Goal: Complete application form: Complete application form

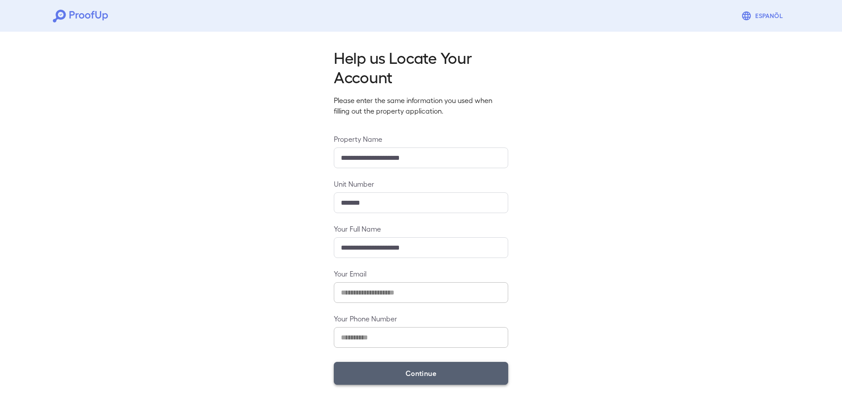
click at [428, 369] on button "Continue" at bounding box center [421, 373] width 174 height 23
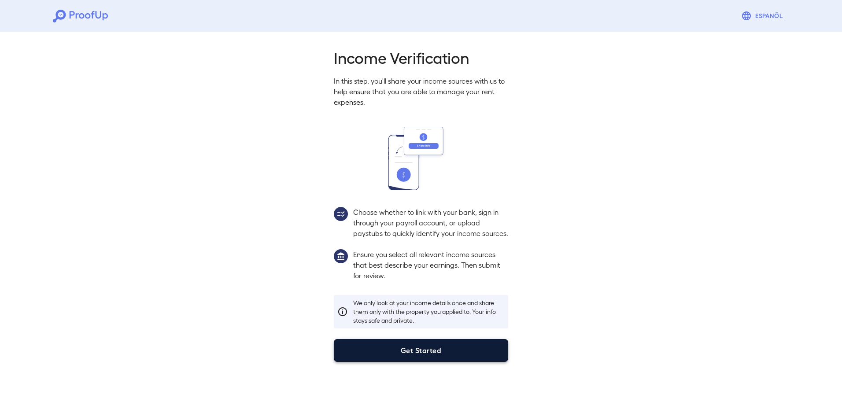
click at [434, 358] on button "Get Started" at bounding box center [421, 350] width 174 height 23
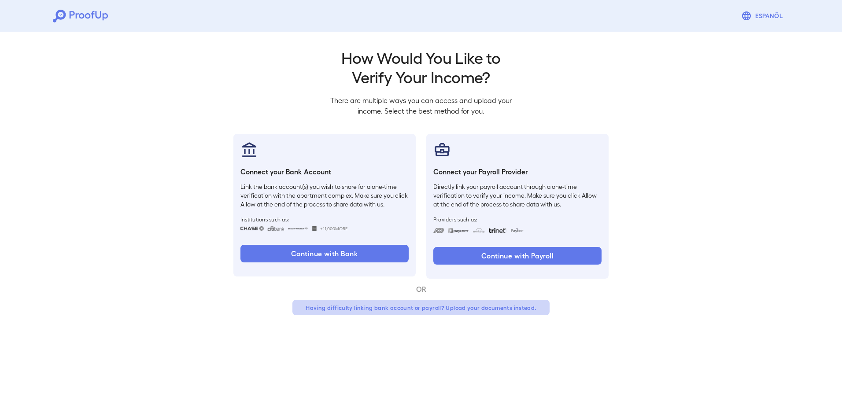
click at [452, 307] on button "Having difficulty linking bank account or payroll? Upload your documents instea…" at bounding box center [420, 308] width 257 height 16
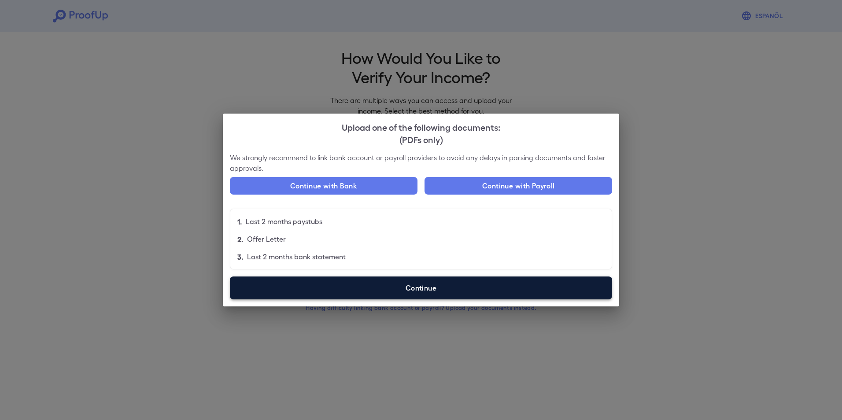
click at [442, 286] on label "Continue" at bounding box center [421, 287] width 382 height 23
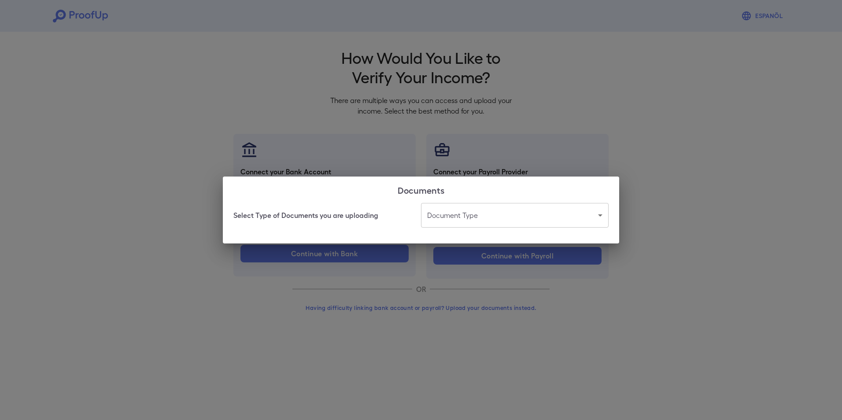
click at [502, 229] on div "Select Type of Documents you are uploading Document Type ​ ​" at bounding box center [421, 223] width 396 height 41
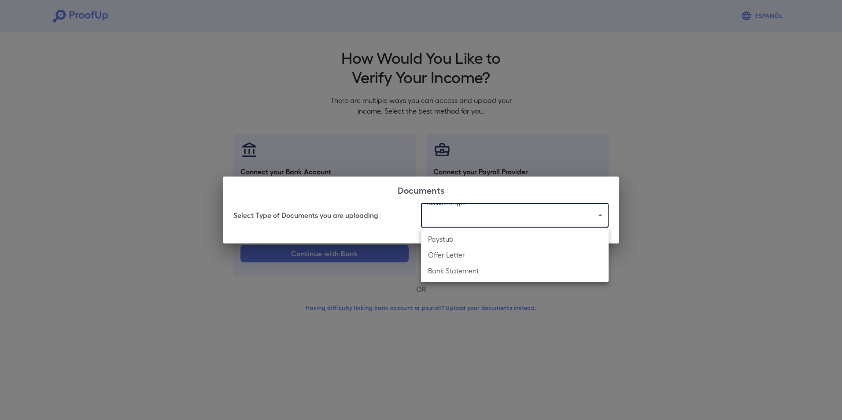
click at [502, 221] on body "Espanõl Go back How Would You Like to Verify Your Income? There are multiple wa…" at bounding box center [421, 168] width 842 height 336
click at [493, 240] on li "Paystub" at bounding box center [515, 239] width 188 height 16
type input "*******"
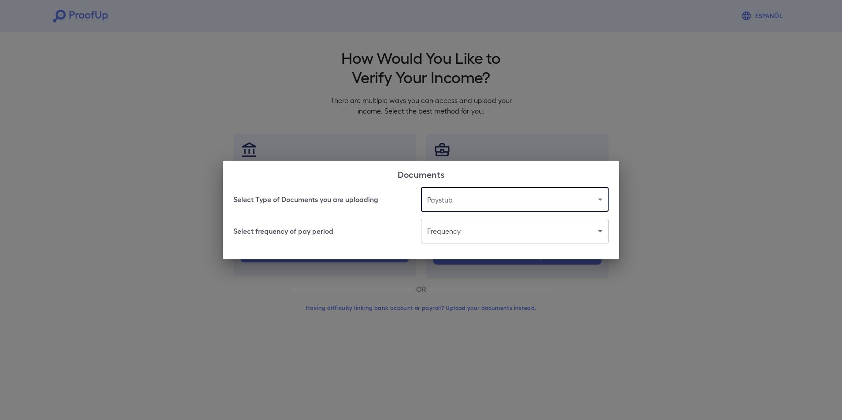
click at [512, 230] on body "Espanõl Go back How Would You Like to Verify Your Income? There are multiple wa…" at bounding box center [421, 168] width 842 height 336
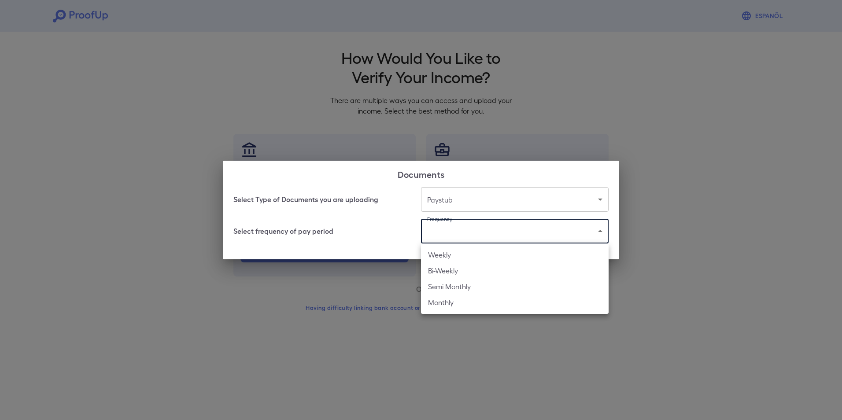
click at [487, 256] on li "Weekly" at bounding box center [515, 255] width 188 height 16
type input "******"
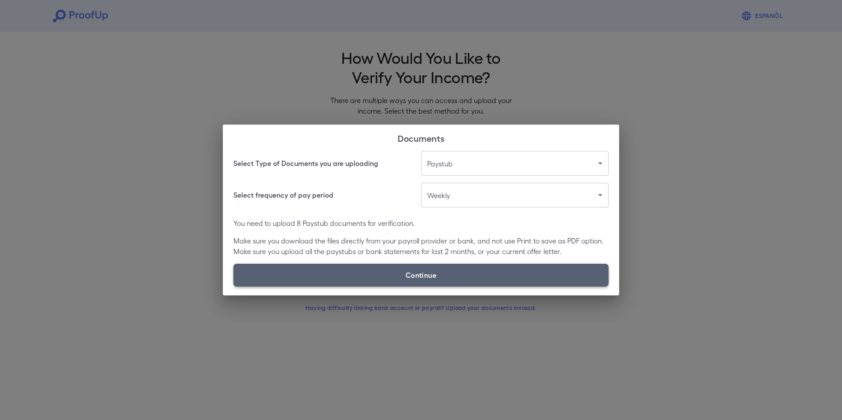
click at [375, 267] on label "Continue" at bounding box center [420, 275] width 375 height 23
click at [234, 286] on input "Continue" at bounding box center [233, 286] width 0 height 0
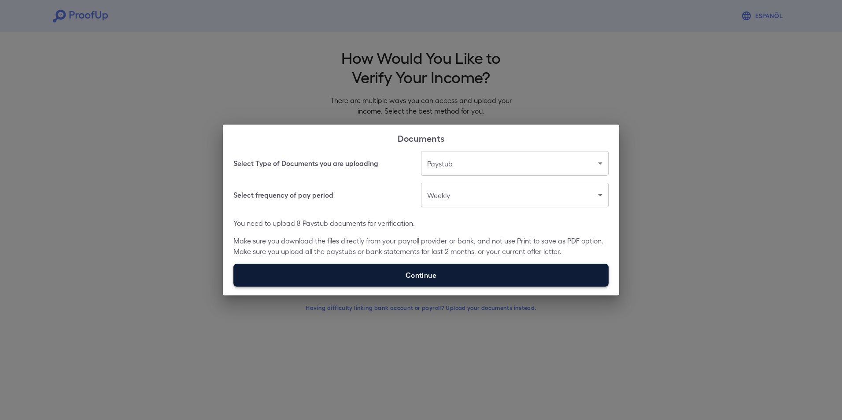
type input "**********"
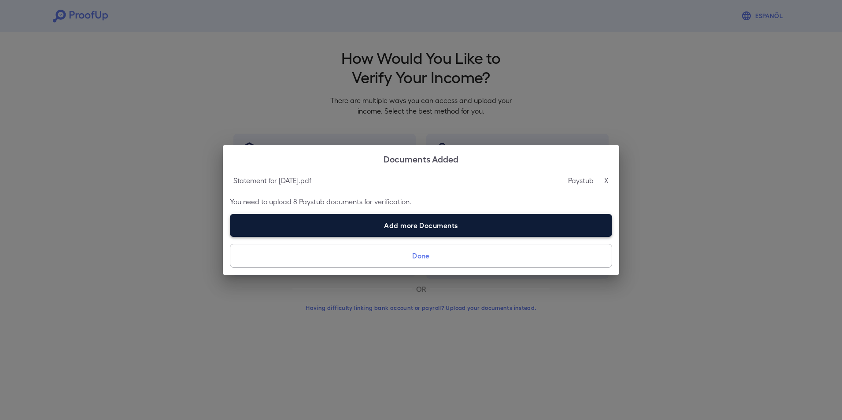
click at [409, 223] on label "Add more Documents" at bounding box center [421, 225] width 382 height 23
click at [230, 236] on input "Add more Documents" at bounding box center [230, 236] width 0 height 0
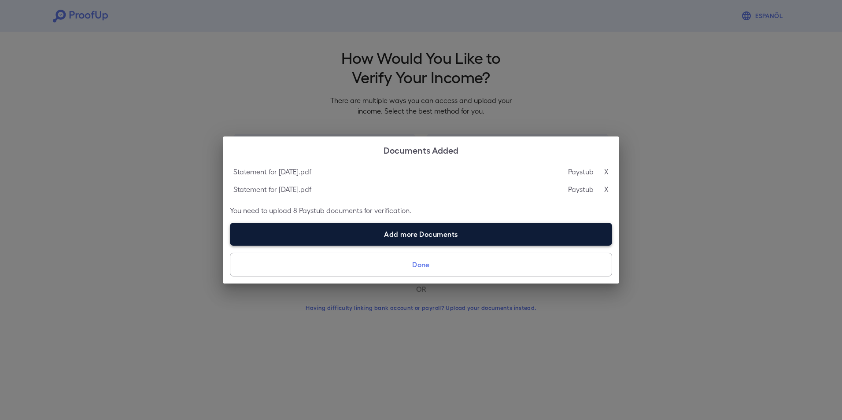
click at [387, 231] on label "Add more Documents" at bounding box center [421, 234] width 382 height 23
click at [230, 245] on input "Add more Documents" at bounding box center [230, 245] width 0 height 0
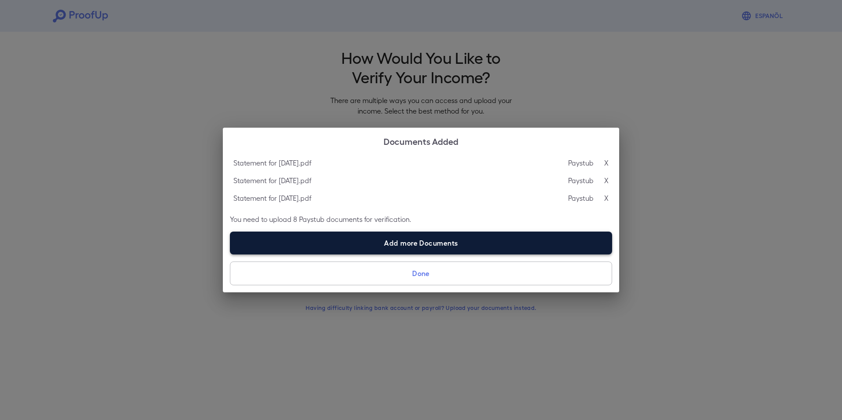
click at [411, 236] on label "Add more Documents" at bounding box center [421, 243] width 382 height 23
click at [230, 254] on input "Add more Documents" at bounding box center [230, 254] width 0 height 0
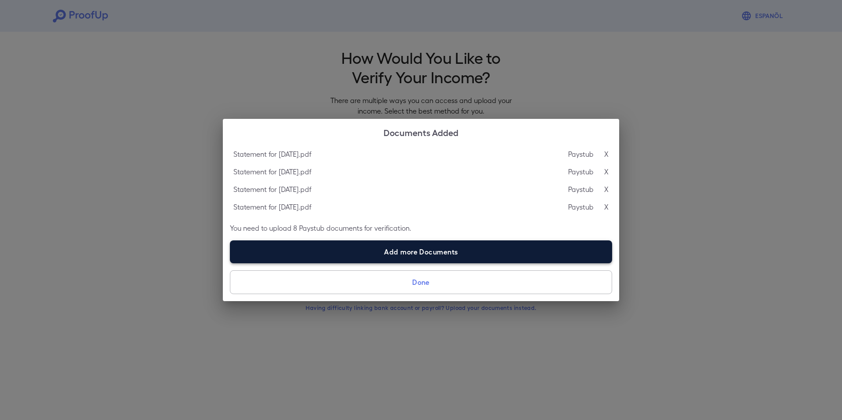
click at [365, 257] on label "Add more Documents" at bounding box center [421, 251] width 382 height 23
click at [230, 263] on input "Add more Documents" at bounding box center [230, 263] width 0 height 0
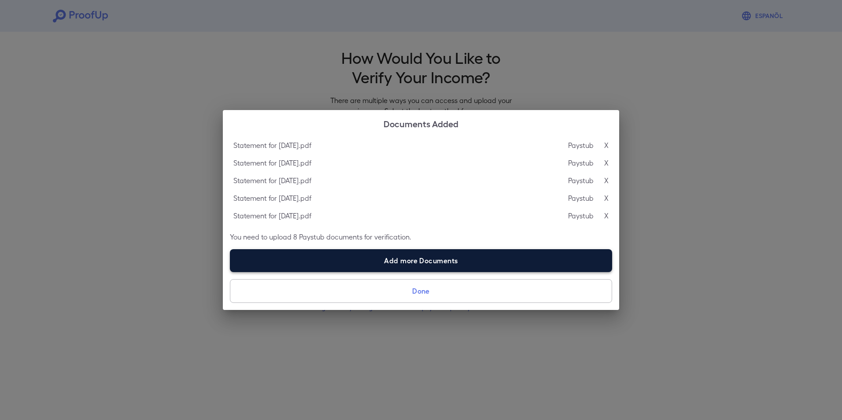
click at [379, 254] on label "Add more Documents" at bounding box center [421, 260] width 382 height 23
click at [230, 272] on input "Add more Documents" at bounding box center [230, 272] width 0 height 0
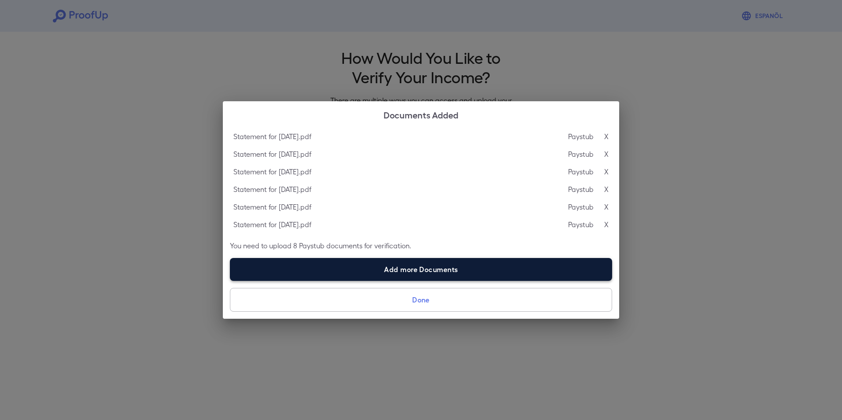
click at [430, 260] on label "Add more Documents" at bounding box center [421, 269] width 382 height 23
click at [230, 280] on input "Add more Documents" at bounding box center [230, 280] width 0 height 0
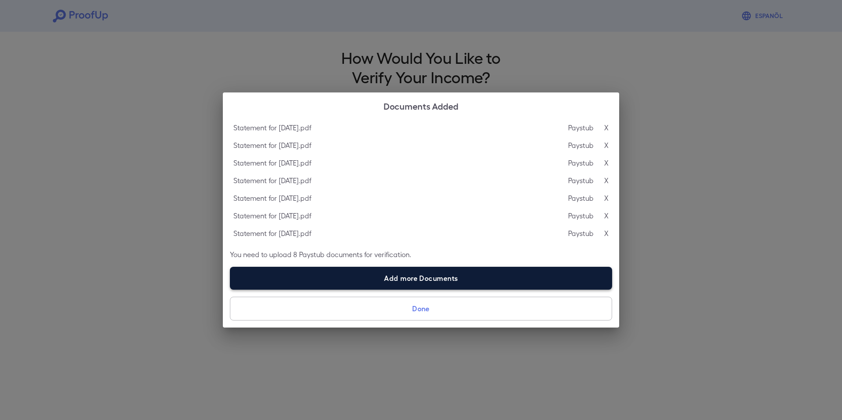
click at [403, 278] on label "Add more Documents" at bounding box center [421, 278] width 382 height 23
click at [230, 289] on input "Add more Documents" at bounding box center [230, 289] width 0 height 0
type input "**********"
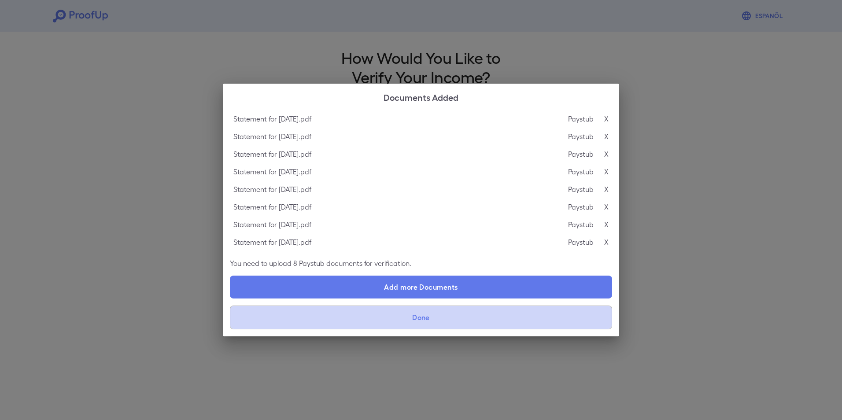
click at [418, 325] on button "Done" at bounding box center [421, 318] width 382 height 24
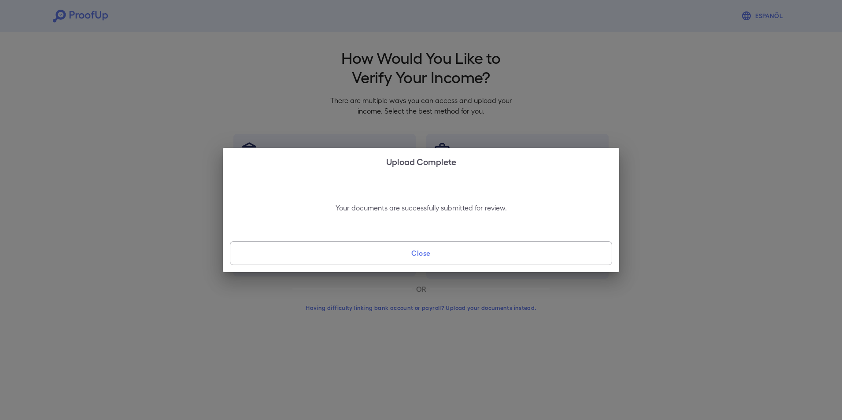
click at [461, 259] on button "Close" at bounding box center [421, 253] width 382 height 24
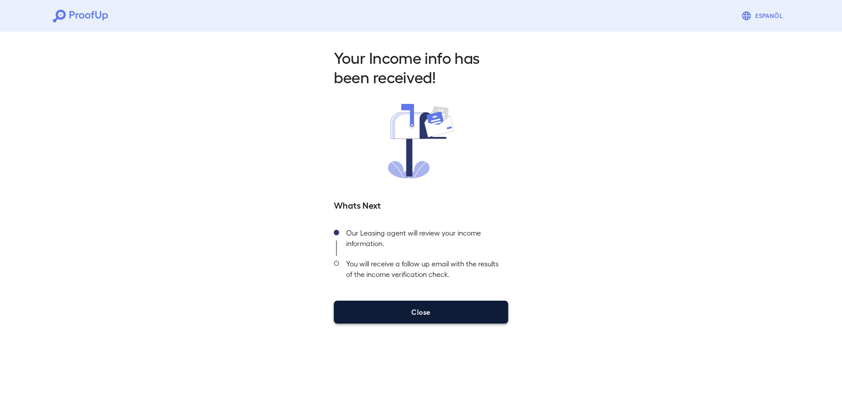
click at [413, 308] on button "Close" at bounding box center [421, 312] width 174 height 23
